Goal: Task Accomplishment & Management: Complete application form

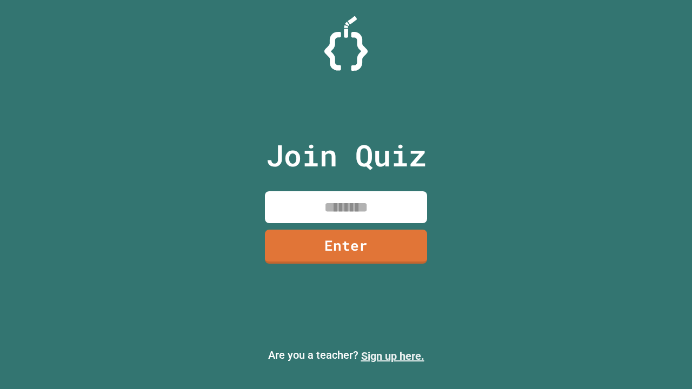
click at [392, 356] on link "Sign up here." at bounding box center [392, 356] width 63 height 13
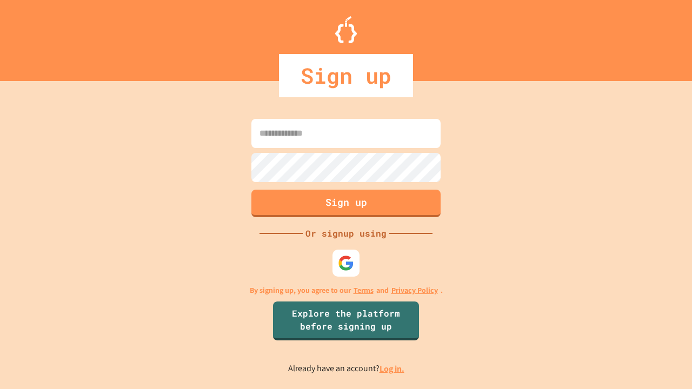
click at [392, 369] on link "Log in." at bounding box center [391, 368] width 25 height 11
